Goal: Navigation & Orientation: Find specific page/section

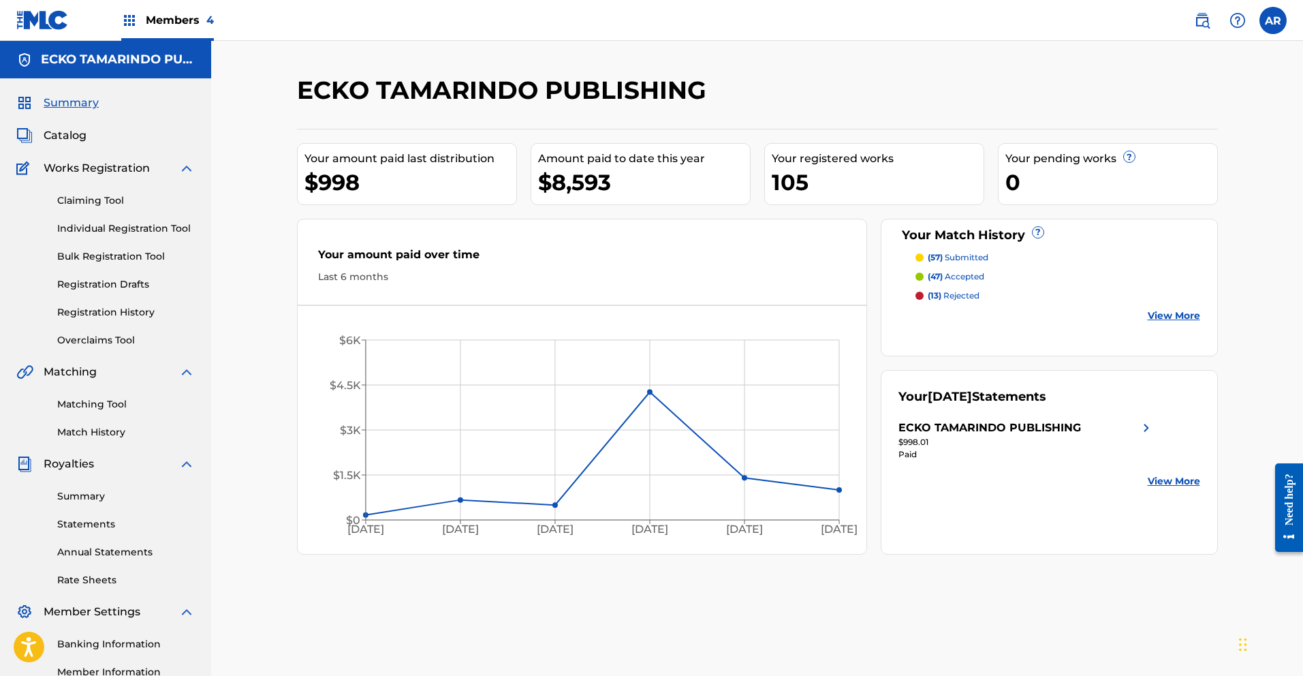
click at [950, 253] on p "(57) submitted" at bounding box center [958, 257] width 61 height 12
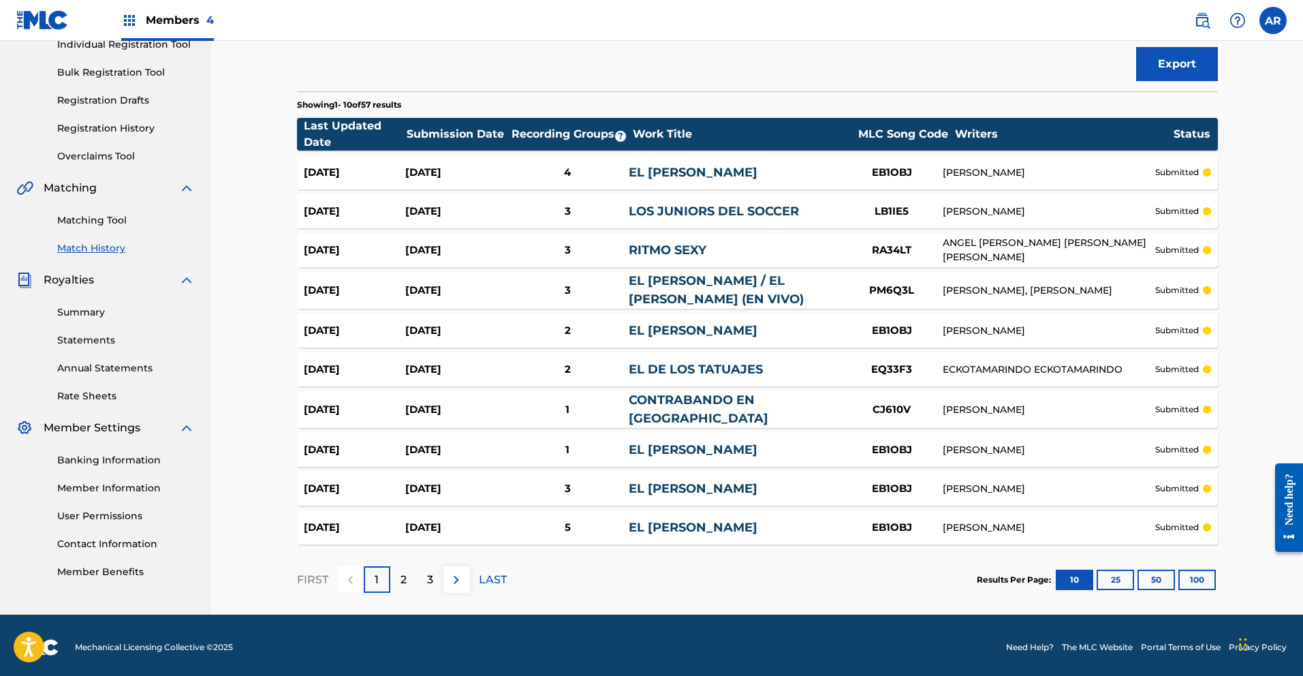
scroll to position [188, 0]
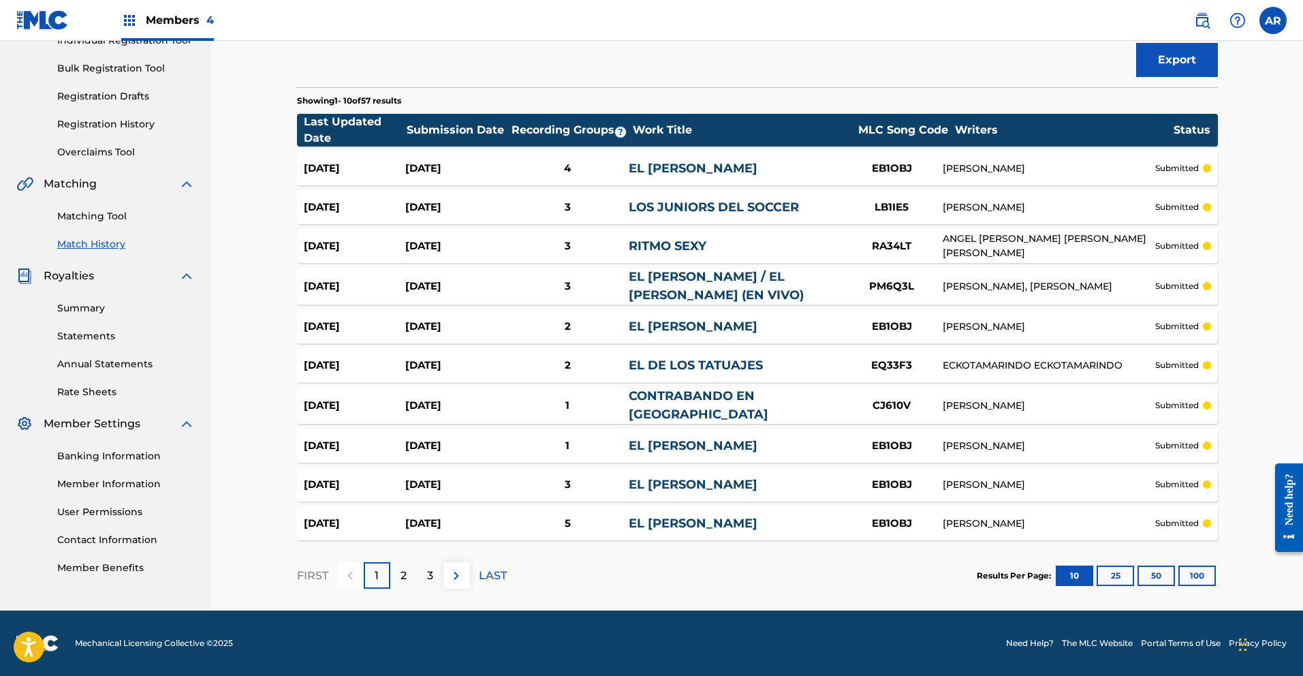
click at [402, 582] on p "2" at bounding box center [403, 575] width 6 height 16
click at [427, 572] on p "3" at bounding box center [430, 575] width 6 height 16
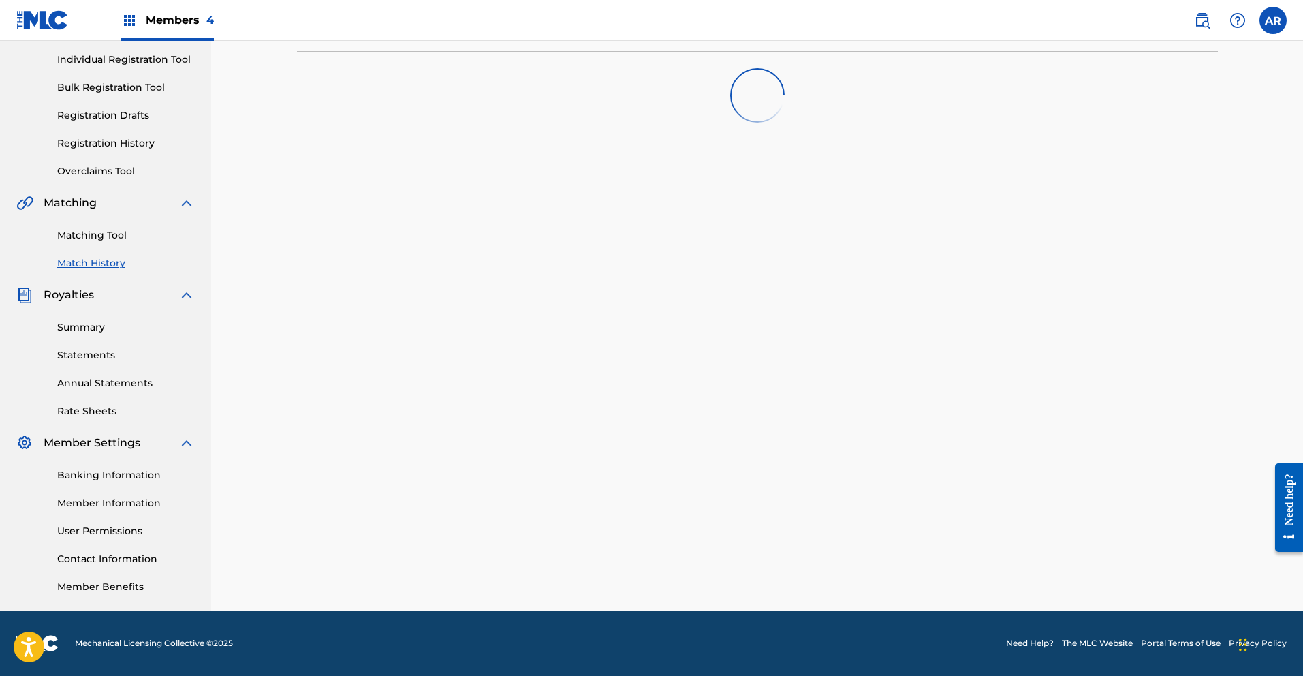
scroll to position [183, 0]
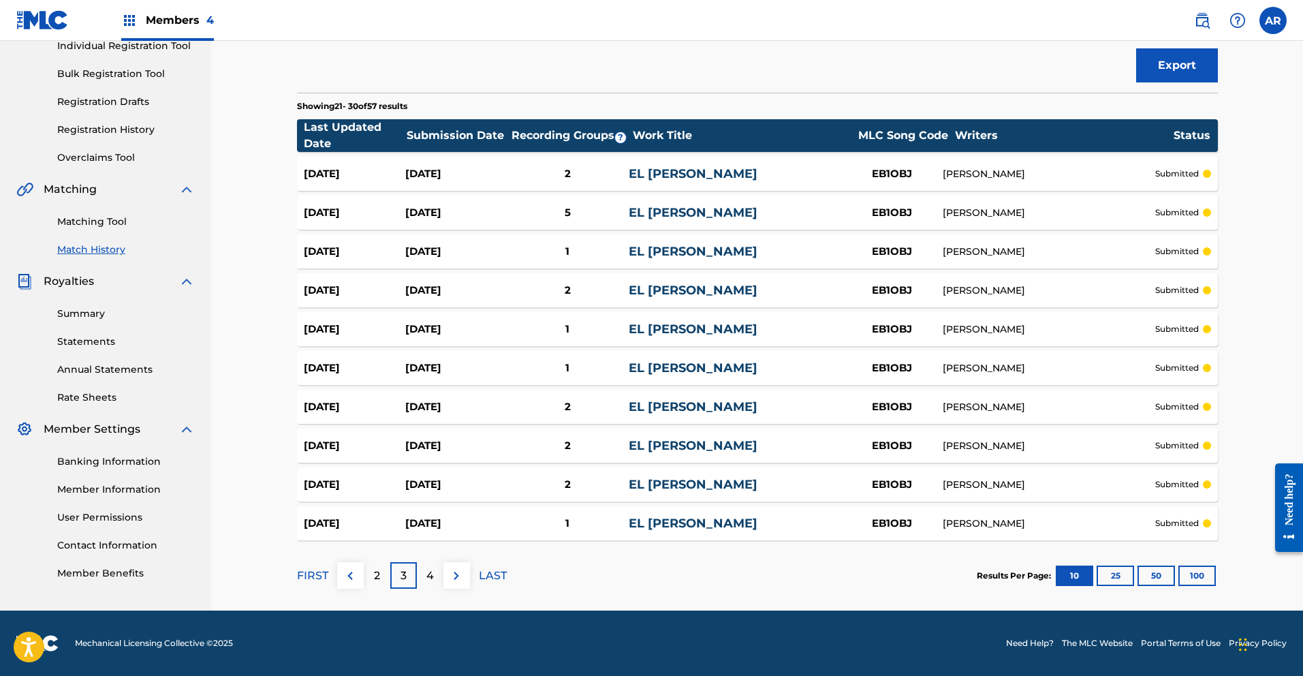
click at [432, 578] on p "4" at bounding box center [429, 575] width 7 height 16
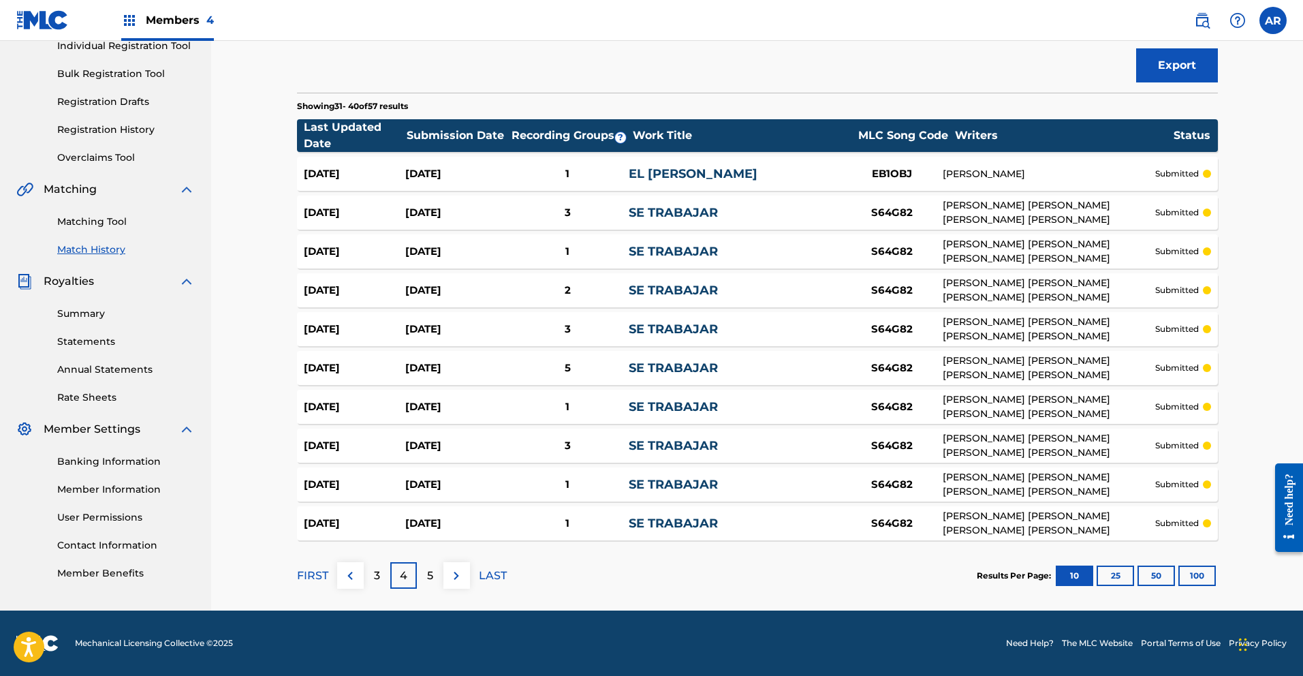
click at [462, 575] on img at bounding box center [456, 575] width 16 height 16
click at [428, 575] on p "6" at bounding box center [429, 575] width 7 height 16
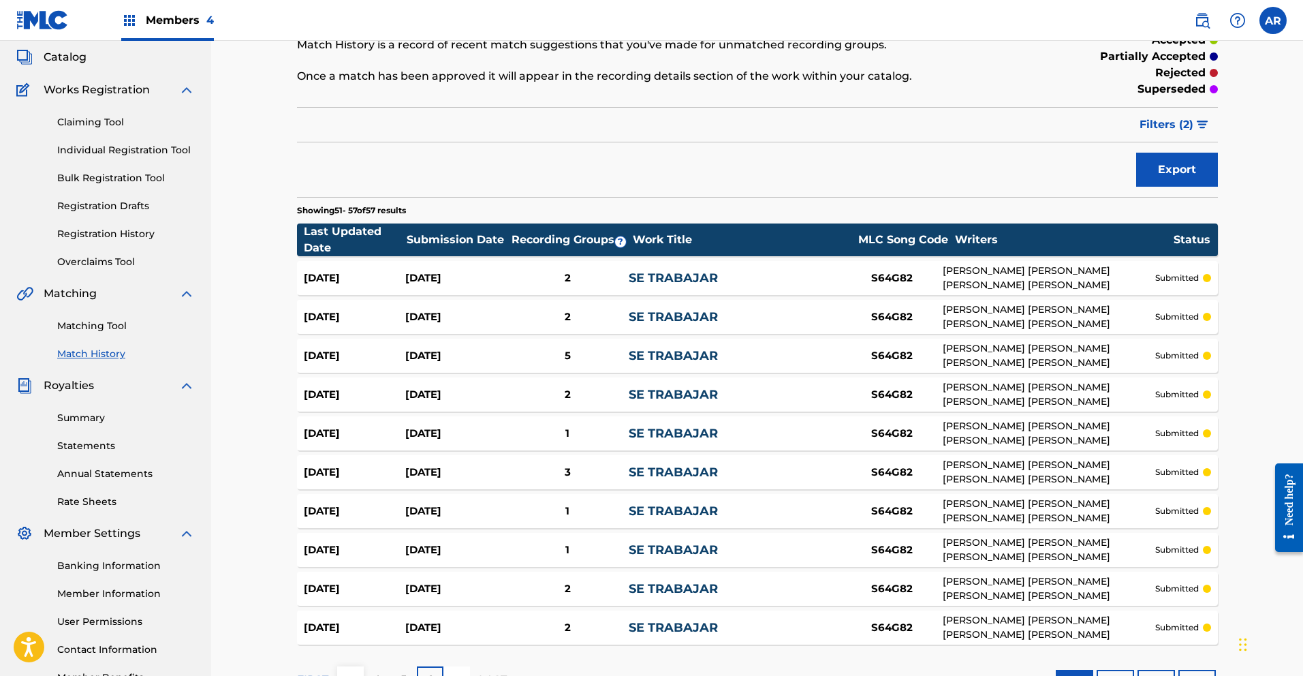
scroll to position [0, 0]
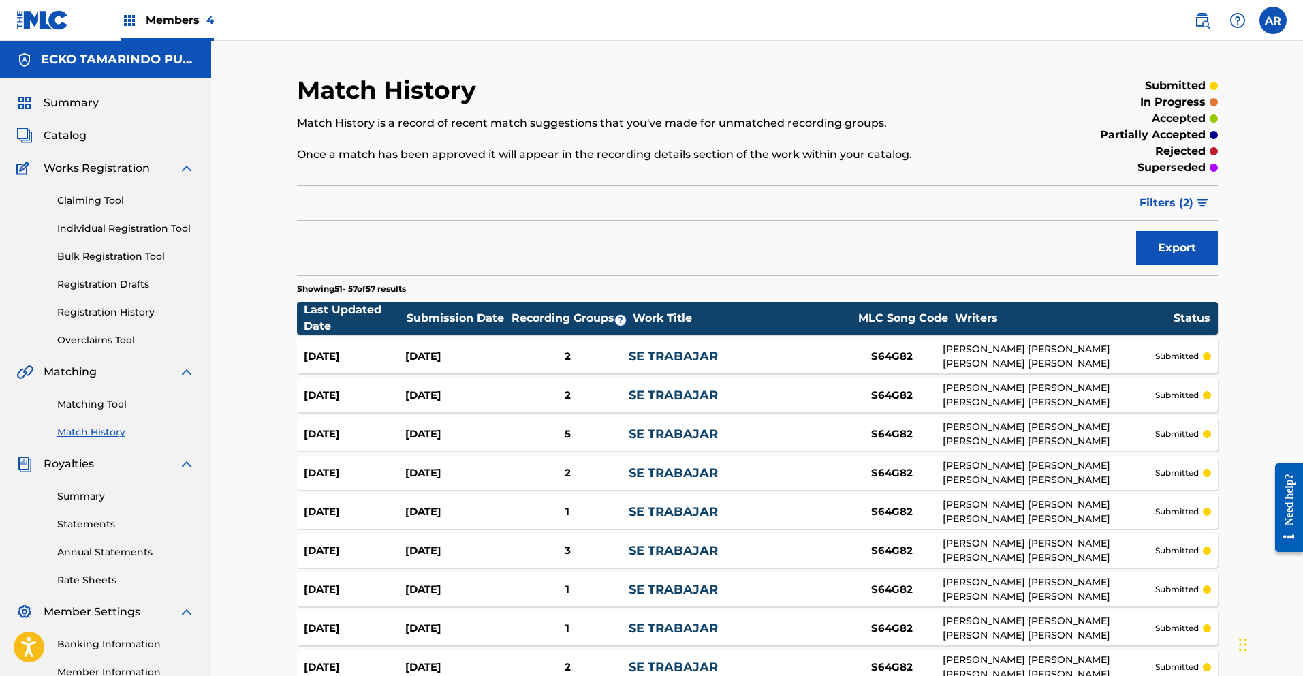
click at [154, 12] on span "Members 4" at bounding box center [180, 20] width 68 height 16
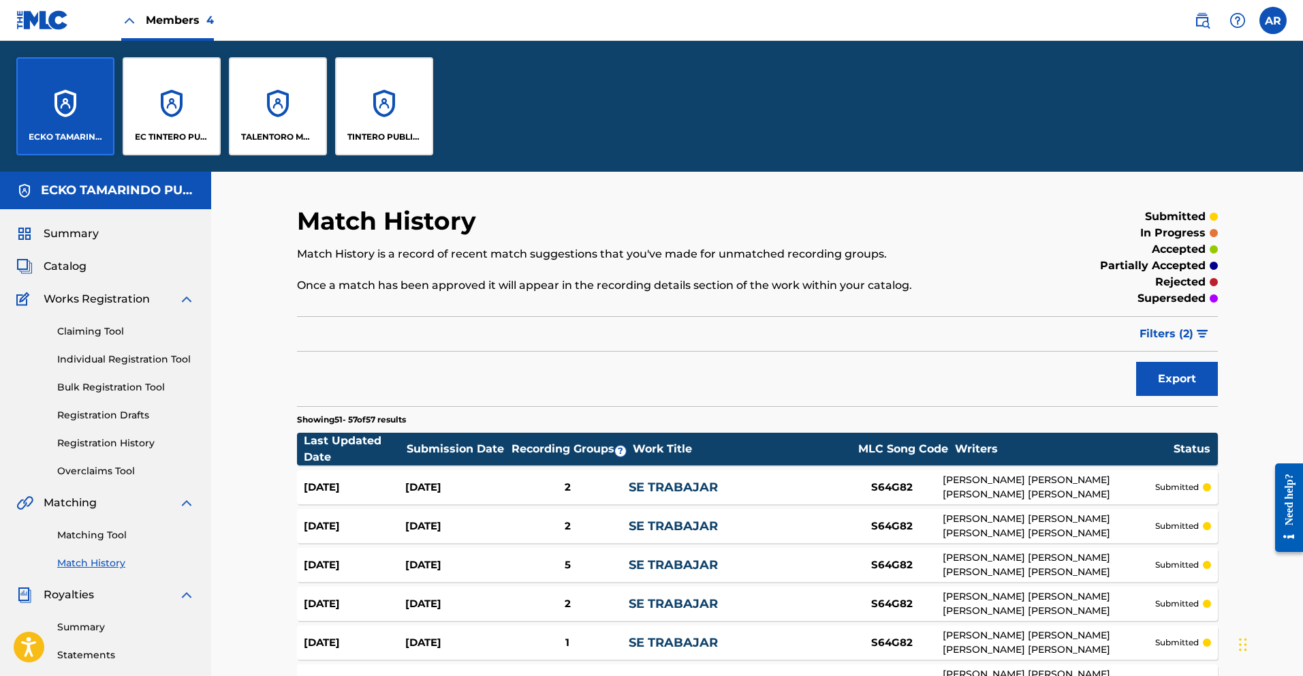
click at [258, 101] on div "TALENTORO MUSIC PUBLISHING" at bounding box center [278, 106] width 98 height 98
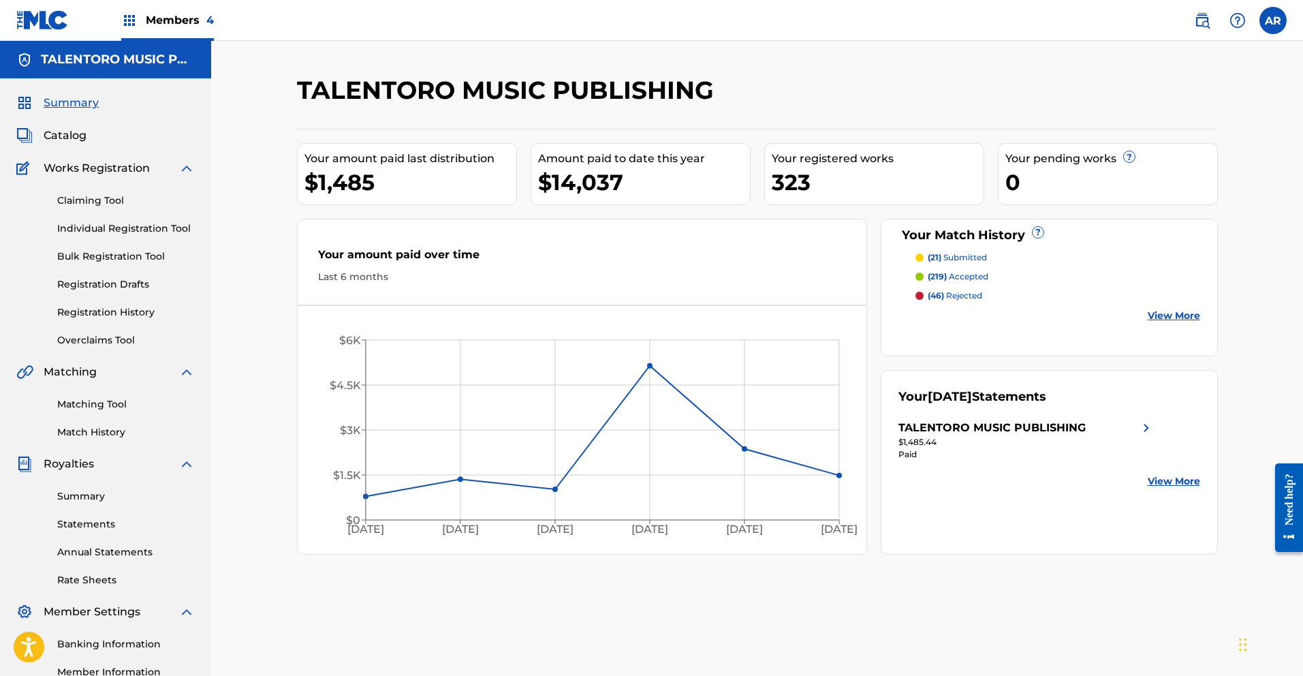
click at [159, 18] on span "Members 4" at bounding box center [180, 20] width 68 height 16
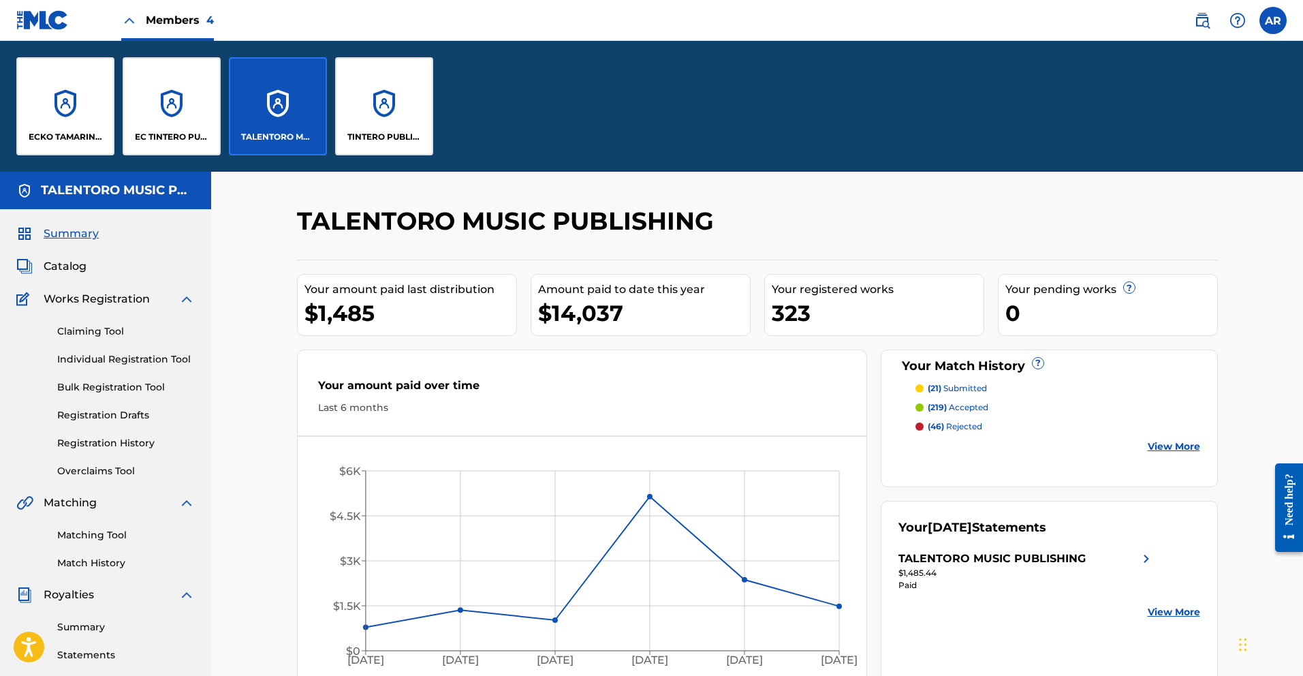
click at [91, 110] on div "ECKO TAMARINDO PUBLISHING" at bounding box center [65, 106] width 98 height 98
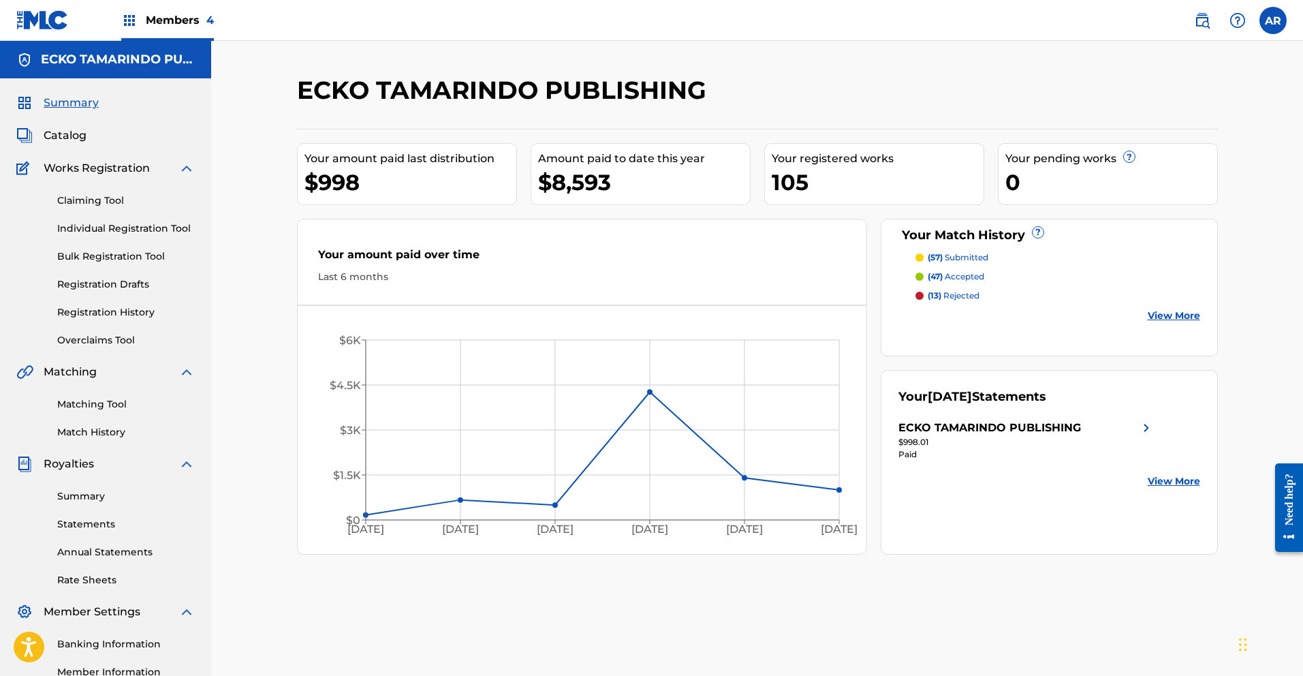
click at [1270, 32] on label at bounding box center [1272, 20] width 27 height 27
click at [1273, 20] on input "AR [PERSON_NAME] [DOMAIN_NAME][EMAIL_ADDRESS][DOMAIN_NAME] Notification Prefere…" at bounding box center [1273, 20] width 0 height 0
click at [1147, 195] on p "Log out" at bounding box center [1141, 193] width 32 height 12
click at [1273, 20] on input "AR [PERSON_NAME] [DOMAIN_NAME][EMAIL_ADDRESS][DOMAIN_NAME] Notification Prefere…" at bounding box center [1273, 20] width 0 height 0
